Goal: Information Seeking & Learning: Check status

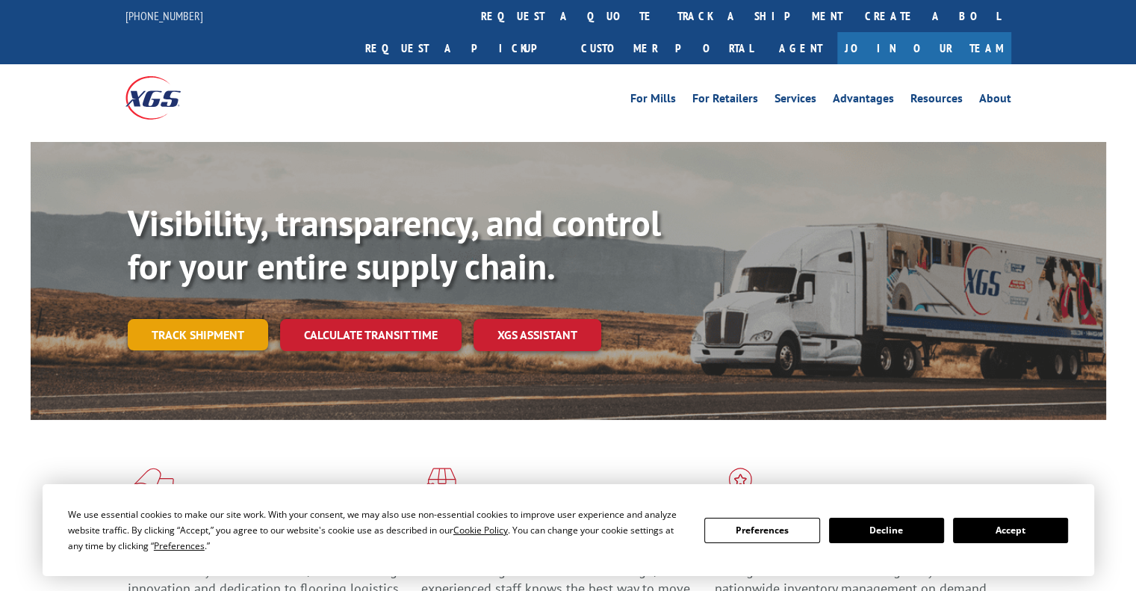
click at [170, 319] on link "Track shipment" at bounding box center [198, 334] width 140 height 31
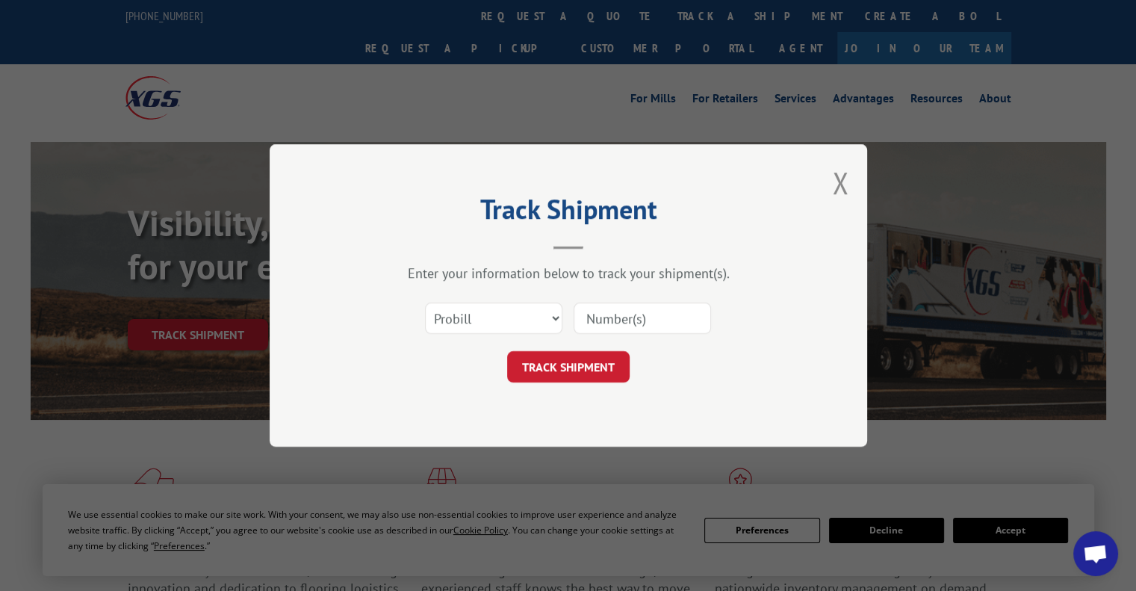
click at [641, 320] on input at bounding box center [641, 317] width 137 height 31
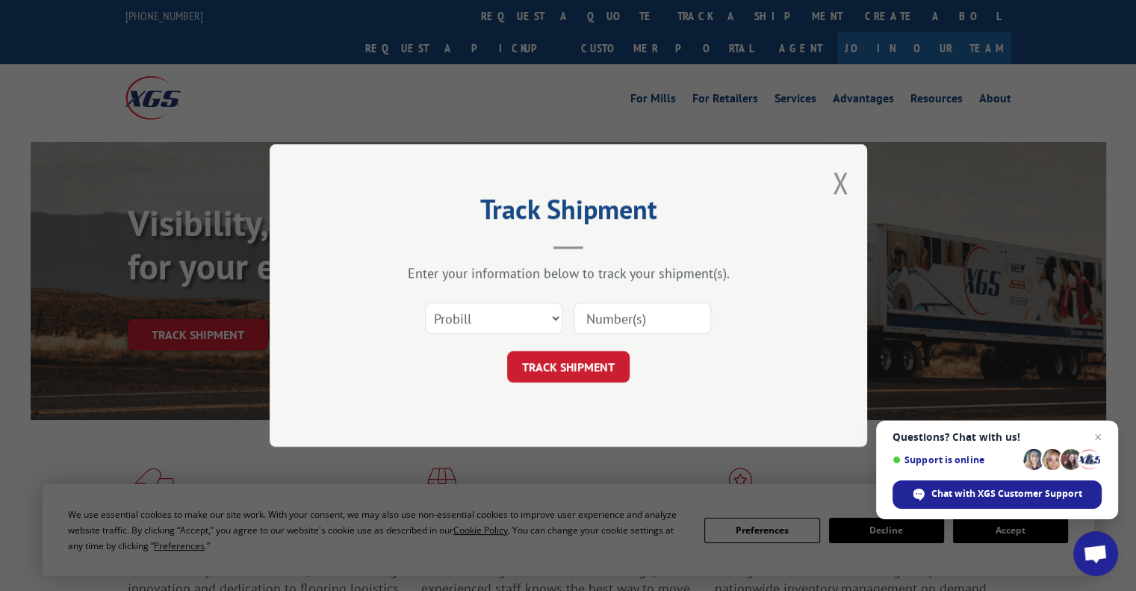
paste input "2882428"
type input "2882428"
click at [557, 366] on button "TRACK SHIPMENT" at bounding box center [568, 366] width 122 height 31
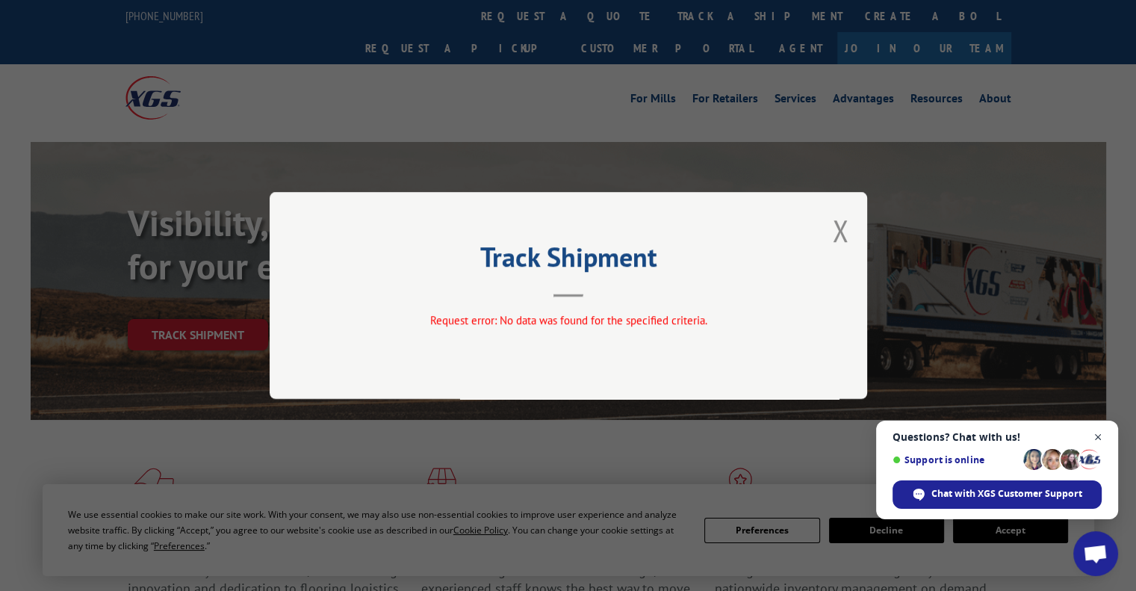
click at [1093, 437] on span "Close chat" at bounding box center [1098, 437] width 19 height 19
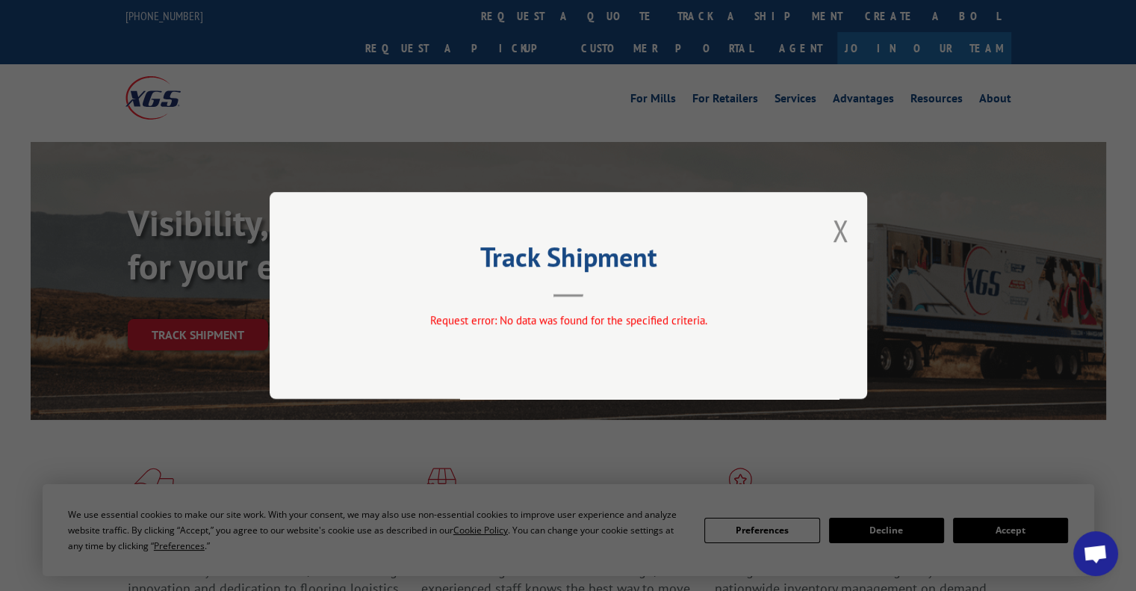
click at [830, 243] on div "Track Shipment Request error: No data was found for the specified criteria." at bounding box center [568, 295] width 597 height 207
click at [838, 228] on button "Close modal" at bounding box center [840, 231] width 16 height 40
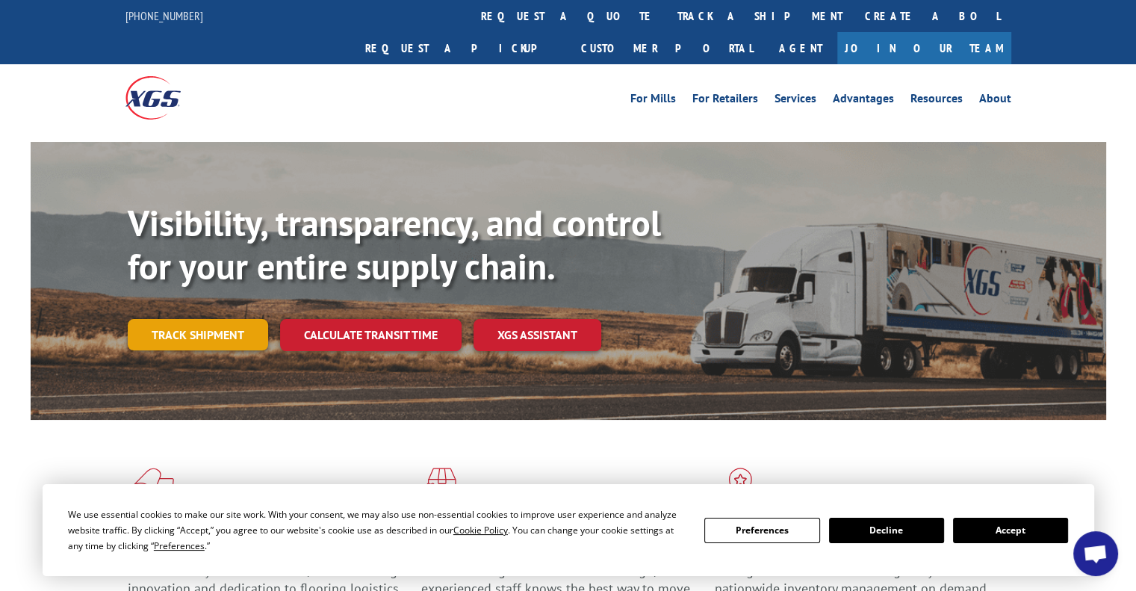
click at [185, 319] on link "Track shipment" at bounding box center [198, 334] width 140 height 31
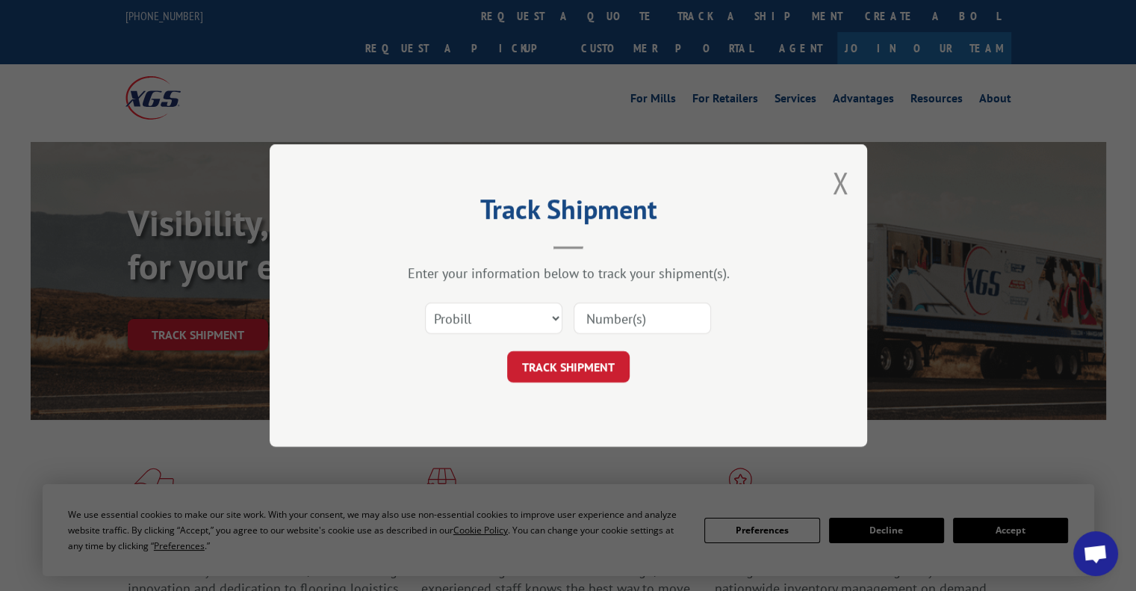
click at [585, 320] on input at bounding box center [641, 317] width 137 height 31
paste input "2882428"
type input "2882428"
click at [534, 314] on select "Select category... Probill BOL PO" at bounding box center [493, 317] width 137 height 31
click at [523, 315] on select "Select category... Probill BOL PO" at bounding box center [493, 317] width 137 height 31
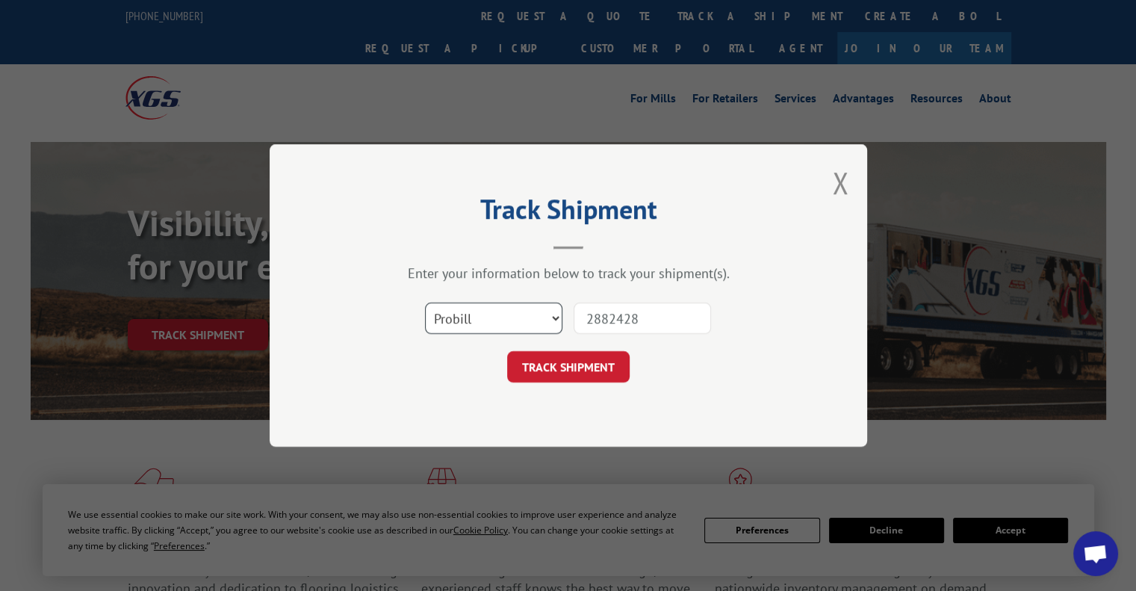
select select "bol"
click at [425, 302] on select "Select category... Probill BOL PO" at bounding box center [493, 317] width 137 height 31
click at [573, 366] on button "TRACK SHIPMENT" at bounding box center [568, 366] width 122 height 31
